Goal: Navigation & Orientation: Find specific page/section

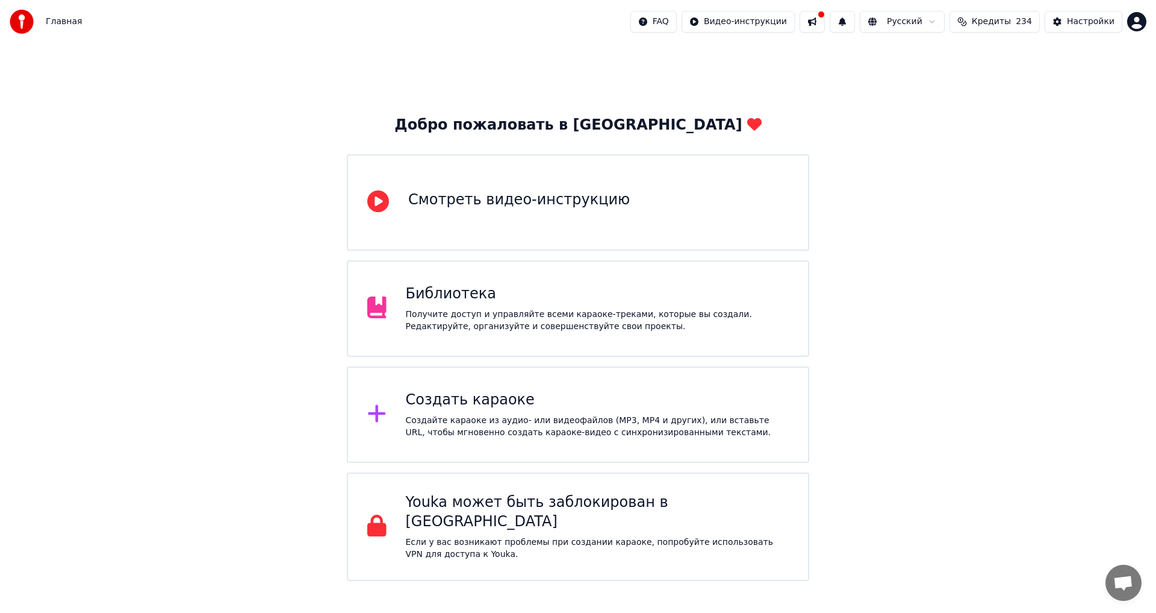
click at [557, 282] on div "Библиотека Получите доступ и управляйте всеми караоке-треками, которые вы созда…" at bounding box center [578, 308] width 463 height 96
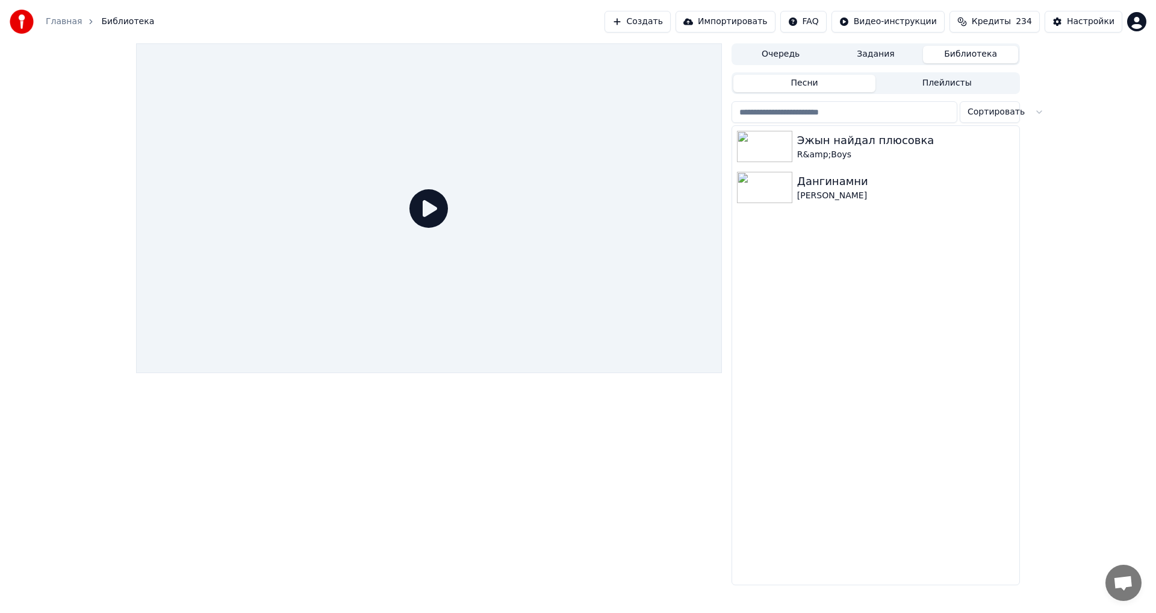
click at [831, 24] on html "Главная Библиотека Создать Импортировать FAQ Видео-инструкции Кредиты 234 Настр…" at bounding box center [578, 306] width 1156 height 613
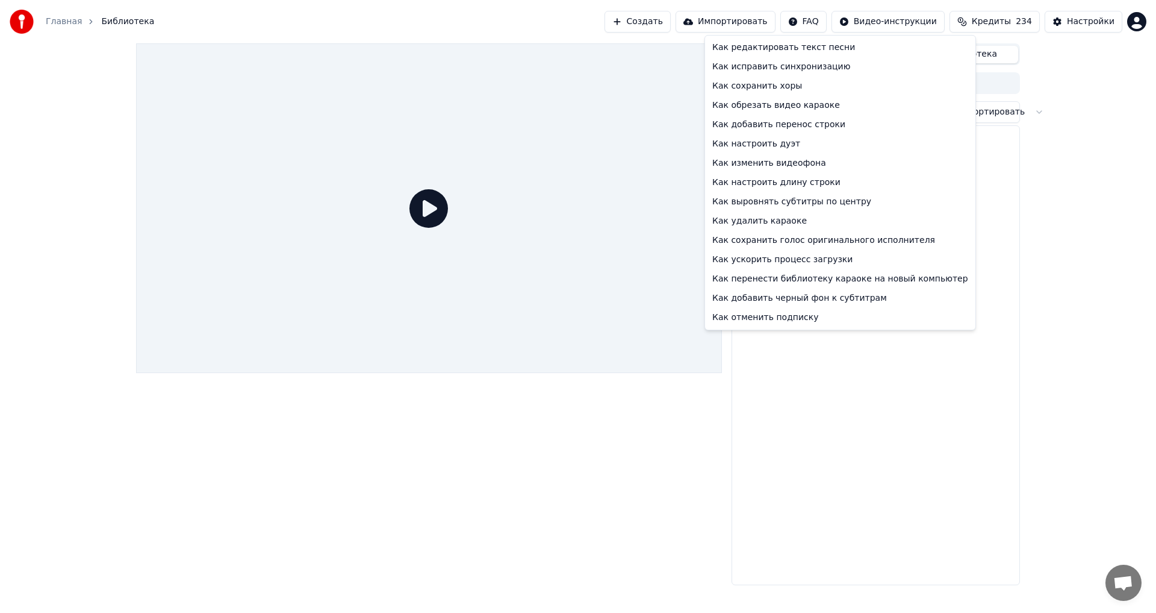
click at [1124, 20] on html "Главная Библиотека Создать Импортировать FAQ Видео-инструкции Кредиты 234 Настр…" at bounding box center [578, 306] width 1156 height 613
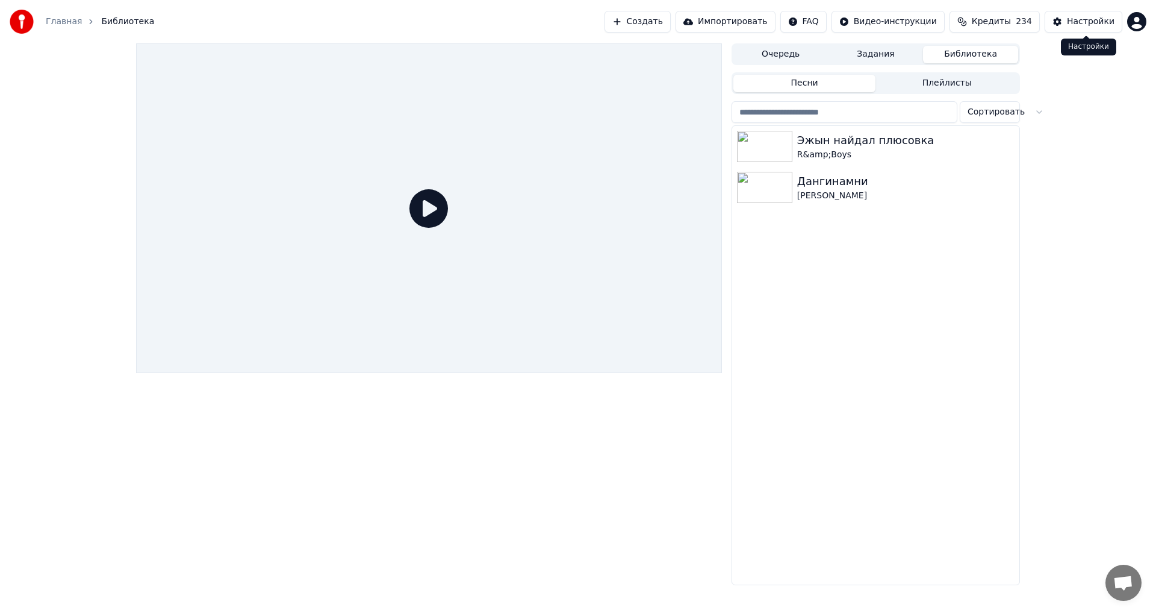
click at [1108, 20] on div "Настройки" at bounding box center [1091, 22] width 48 height 12
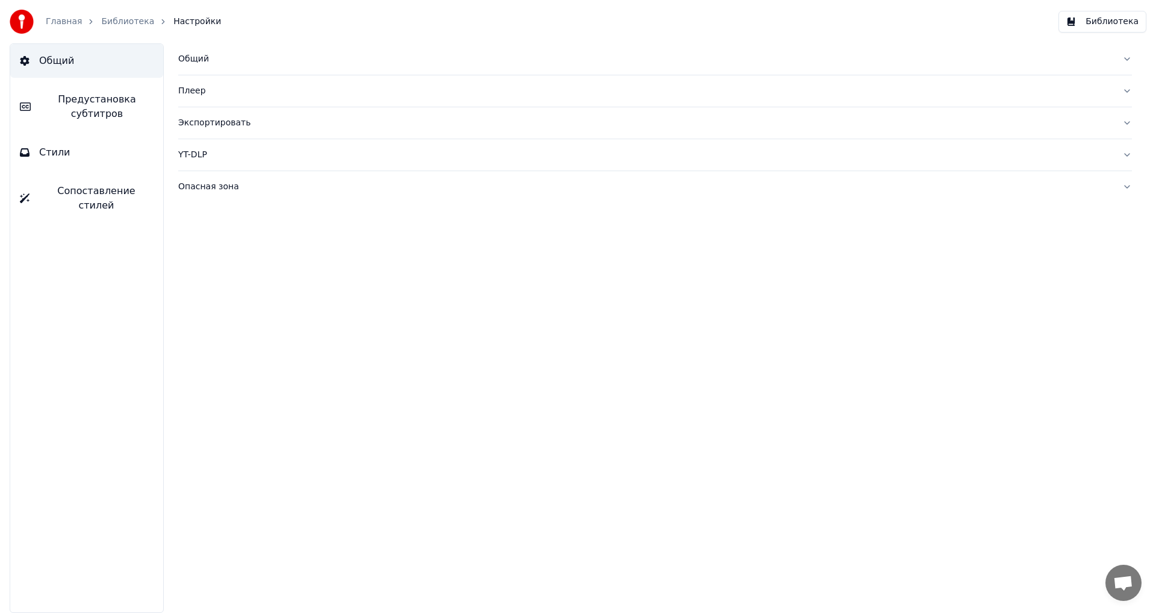
click at [66, 29] on div "Главная Библиотека Настройки" at bounding box center [115, 22] width 211 height 24
click at [69, 21] on link "Главная" at bounding box center [64, 22] width 36 height 12
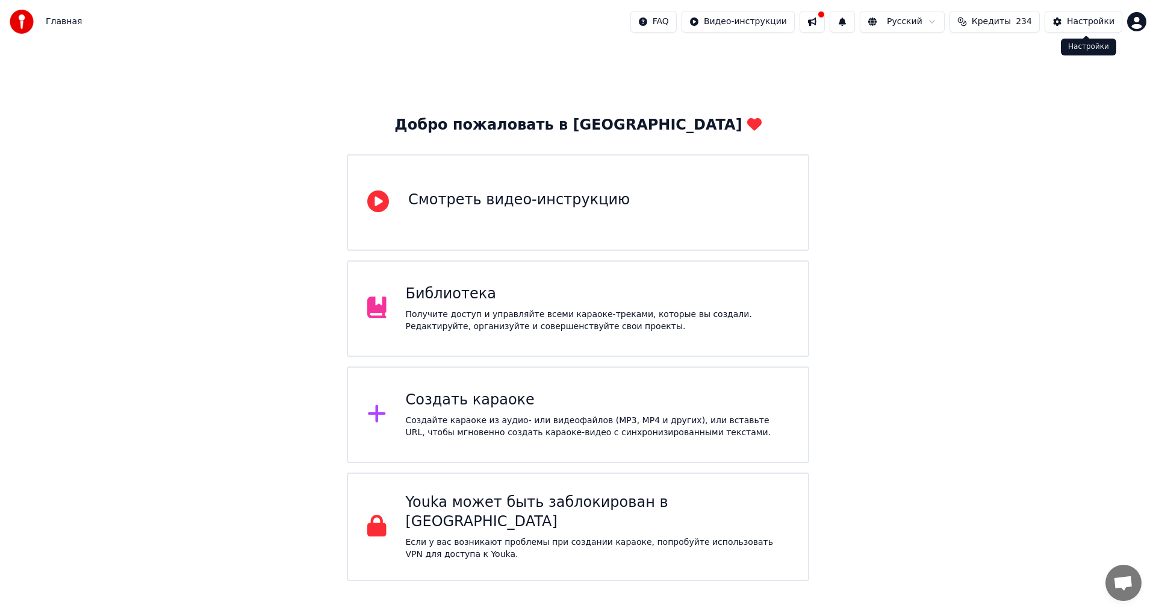
click at [1076, 23] on div "Настройки" at bounding box center [1091, 22] width 48 height 12
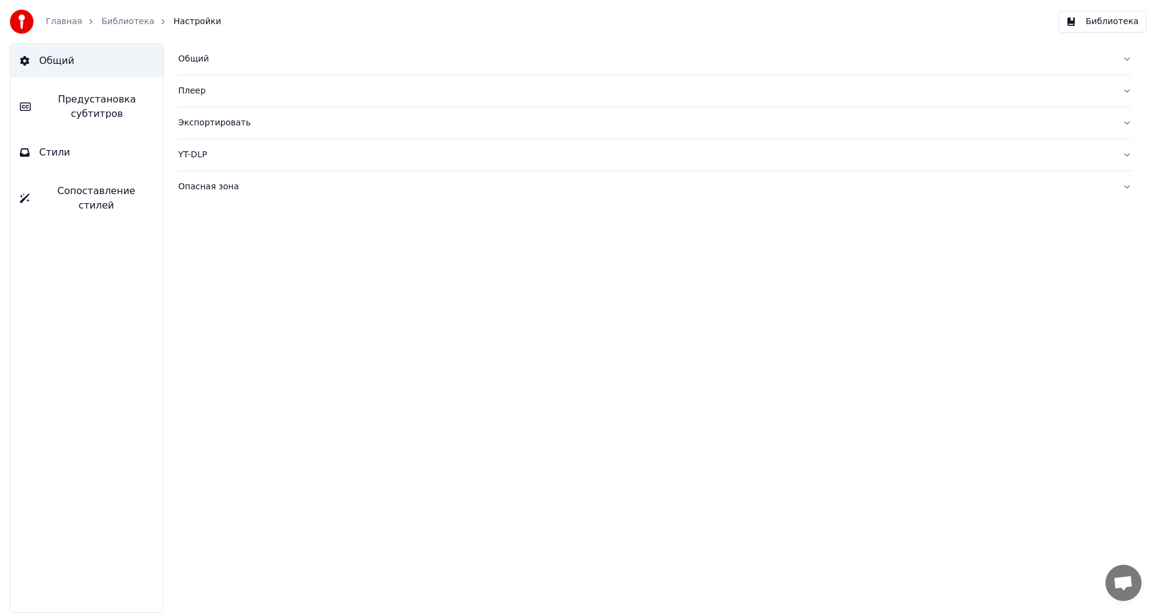
click at [49, 24] on link "Главная" at bounding box center [64, 22] width 36 height 12
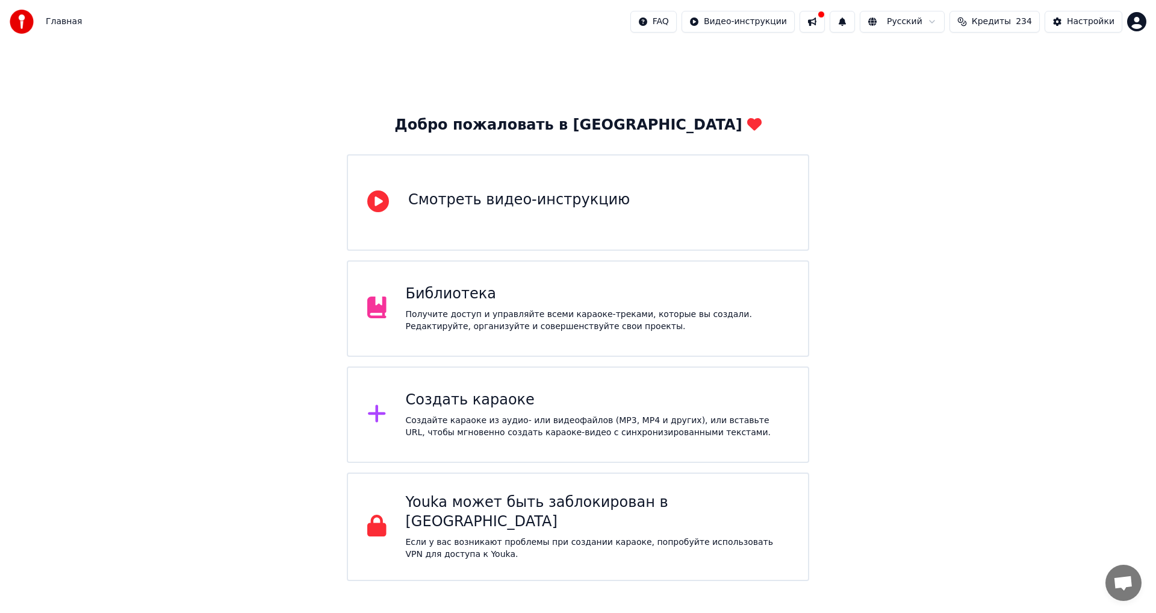
click at [677, 25] on html "Главная FAQ Видео-инструкции Русский Кредиты 234 Настройки Добро пожаловать в Y…" at bounding box center [578, 290] width 1156 height 581
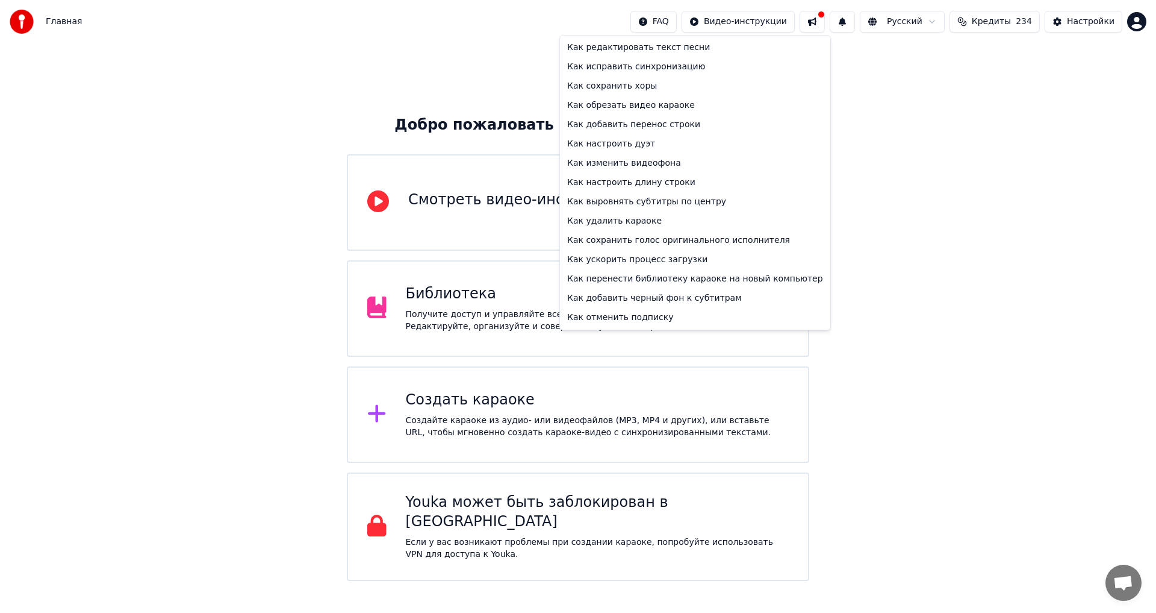
click at [765, 16] on html "Главная FAQ Видео-инструкции Русский Кредиты 234 Настройки Добро пожаловать в Y…" at bounding box center [578, 290] width 1156 height 581
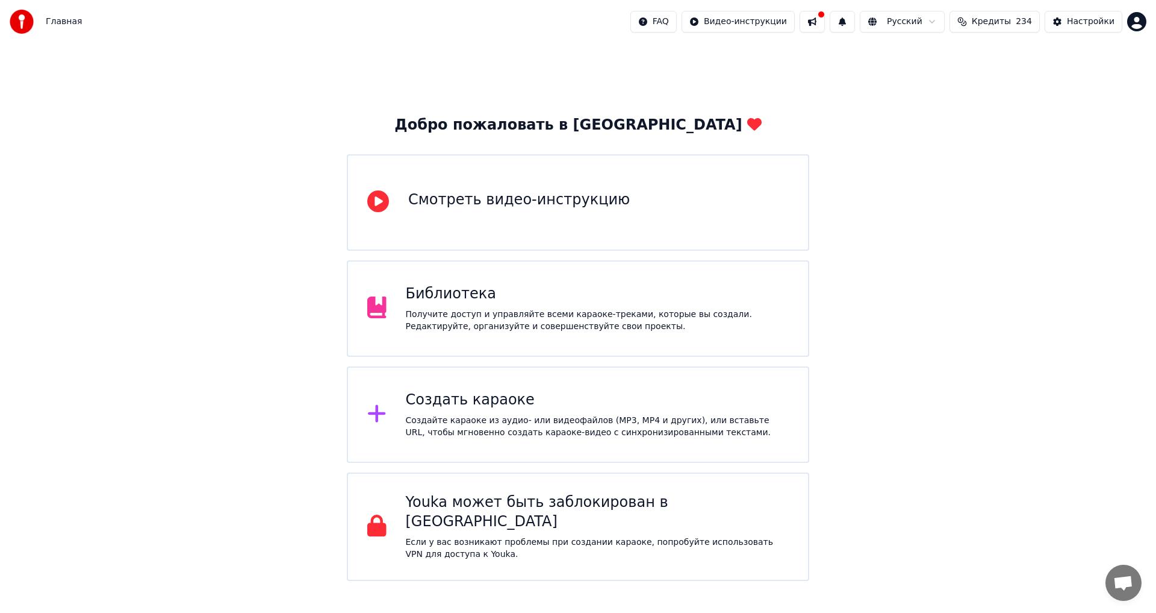
click at [847, 17] on button at bounding box center [842, 22] width 25 height 22
click at [825, 19] on button at bounding box center [812, 22] width 25 height 22
click at [916, 14] on html "Главная FAQ Видео-инструкции Русский Кредиты 234 Настройки Добро пожаловать в Y…" at bounding box center [578, 290] width 1156 height 581
click at [842, 22] on html "Главная FAQ Видео-инструкции Русский Кредиты 234 Настройки Добро пожаловать в Y…" at bounding box center [578, 290] width 1156 height 581
click at [825, 22] on button at bounding box center [812, 22] width 25 height 22
